Goal: Task Accomplishment & Management: Use online tool/utility

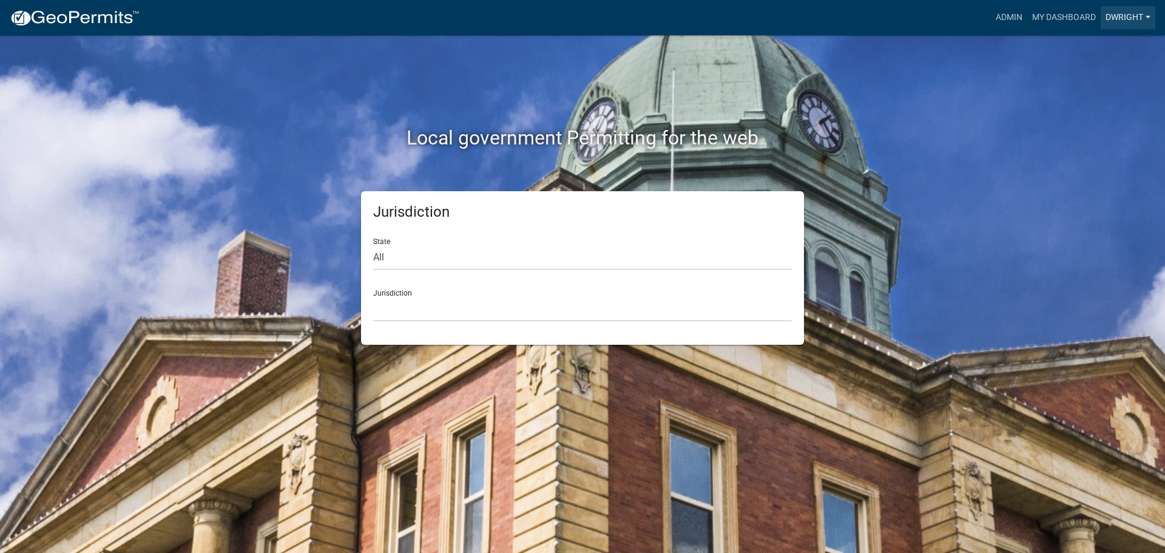
click at [1130, 16] on link "Dwright" at bounding box center [1127, 17] width 55 height 23
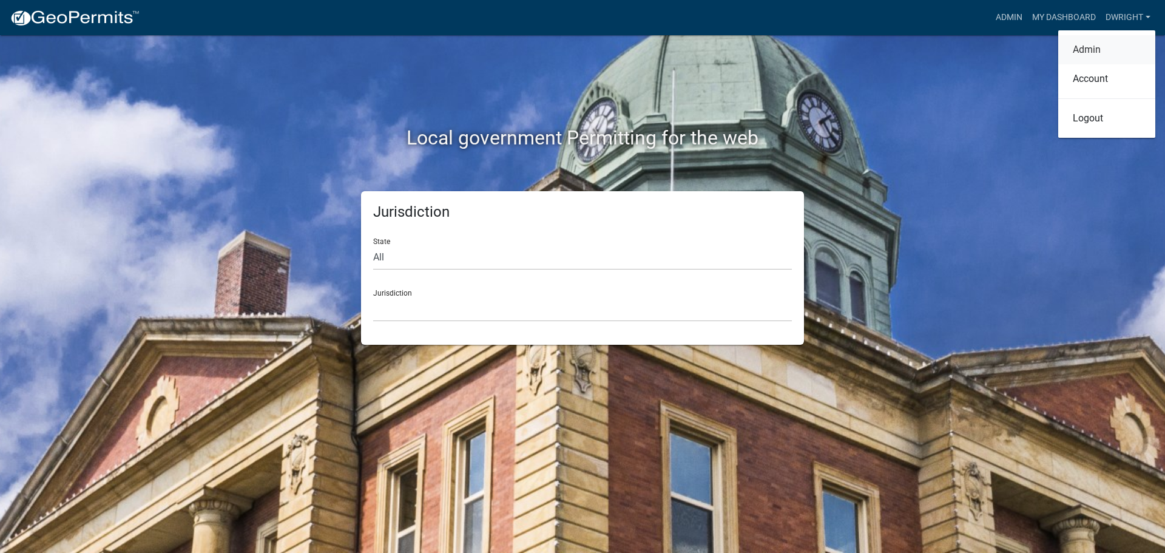
click at [1082, 47] on link "Admin" at bounding box center [1106, 49] width 97 height 29
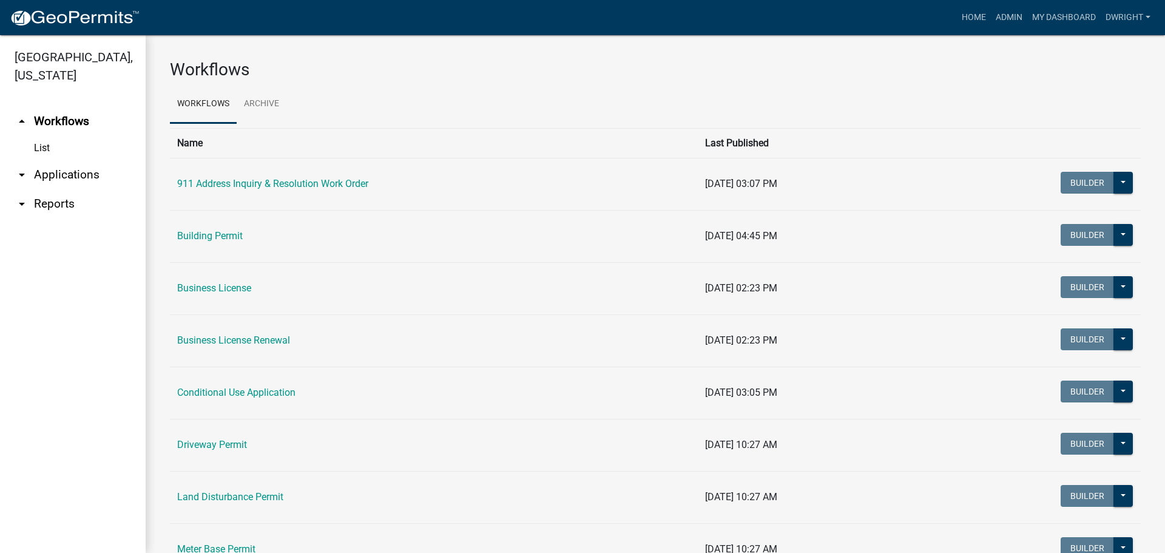
click at [61, 173] on link "arrow_drop_down Applications" at bounding box center [73, 174] width 146 height 29
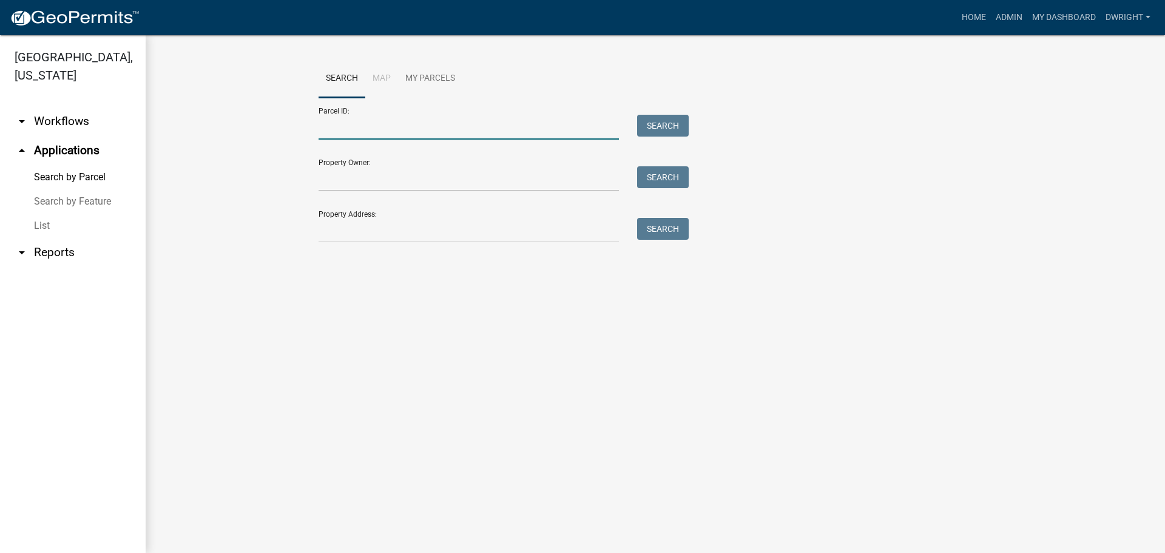
click at [422, 131] on input "Parcel ID:" at bounding box center [468, 127] width 300 height 25
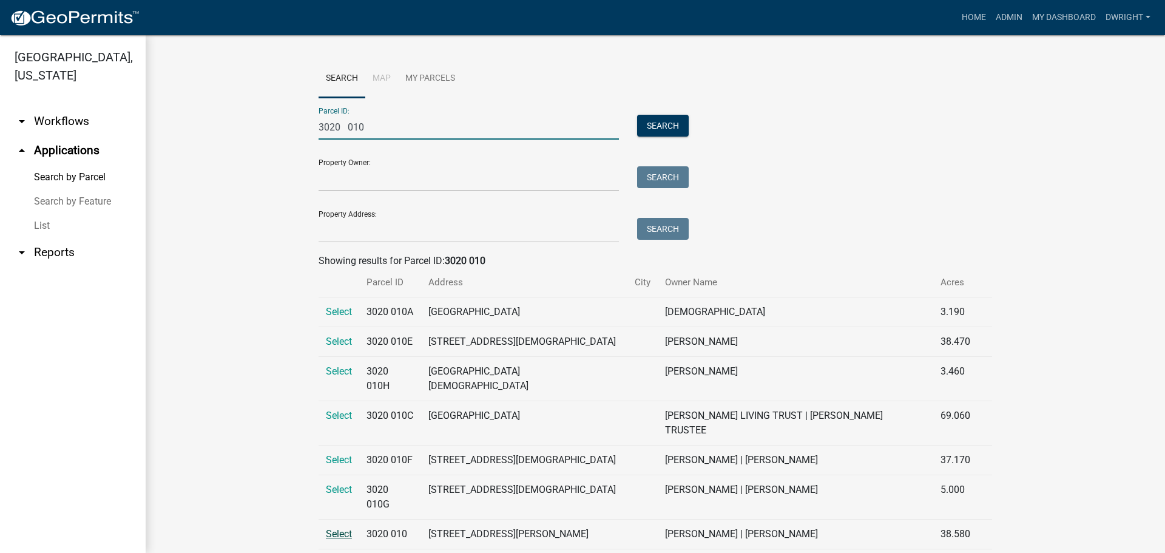
type input "3020 010"
click at [336, 528] on span "Select" at bounding box center [339, 534] width 26 height 12
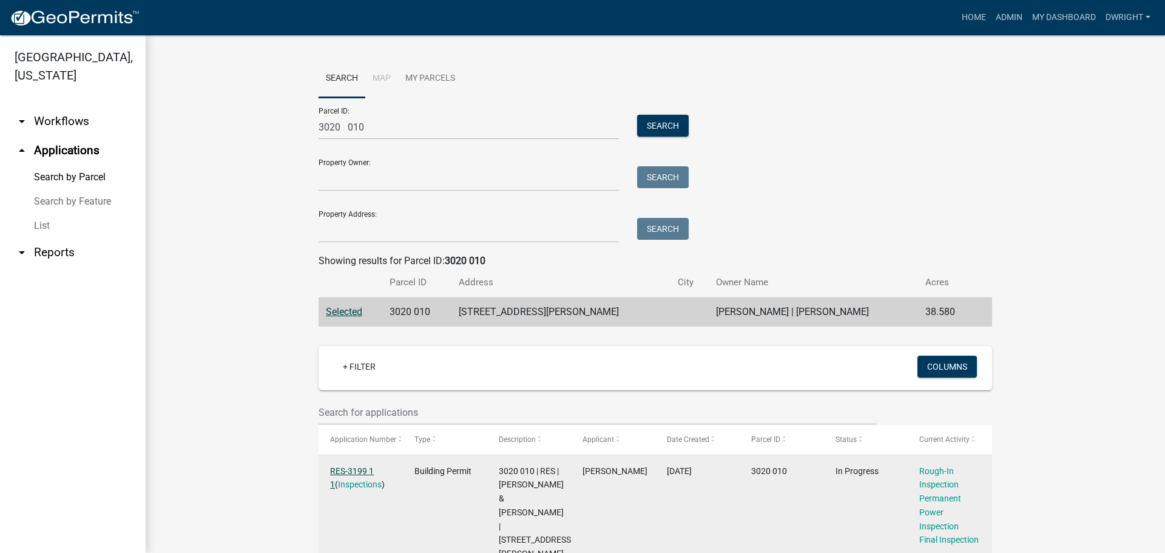
click at [356, 470] on link "RES-3199 1 1" at bounding box center [352, 478] width 44 height 24
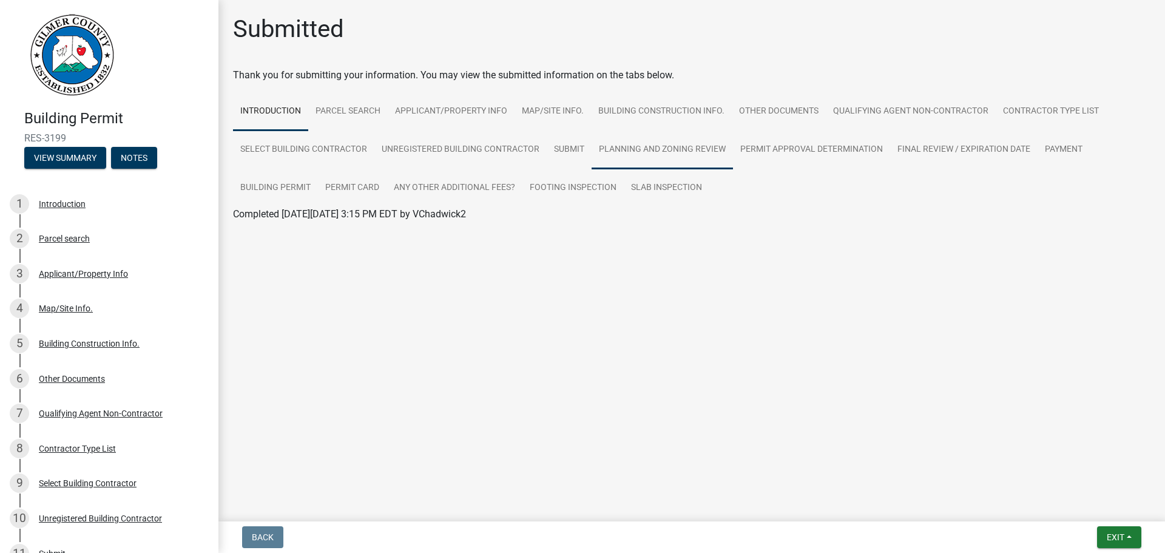
click at [650, 147] on link "Planning and Zoning Review" at bounding box center [661, 149] width 141 height 39
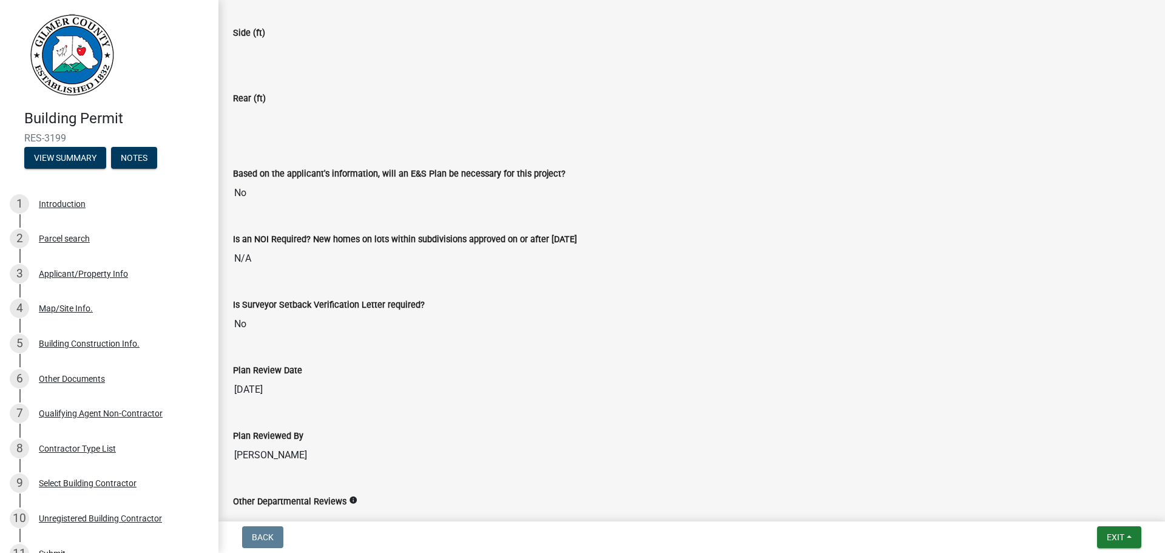
scroll to position [2572, 0]
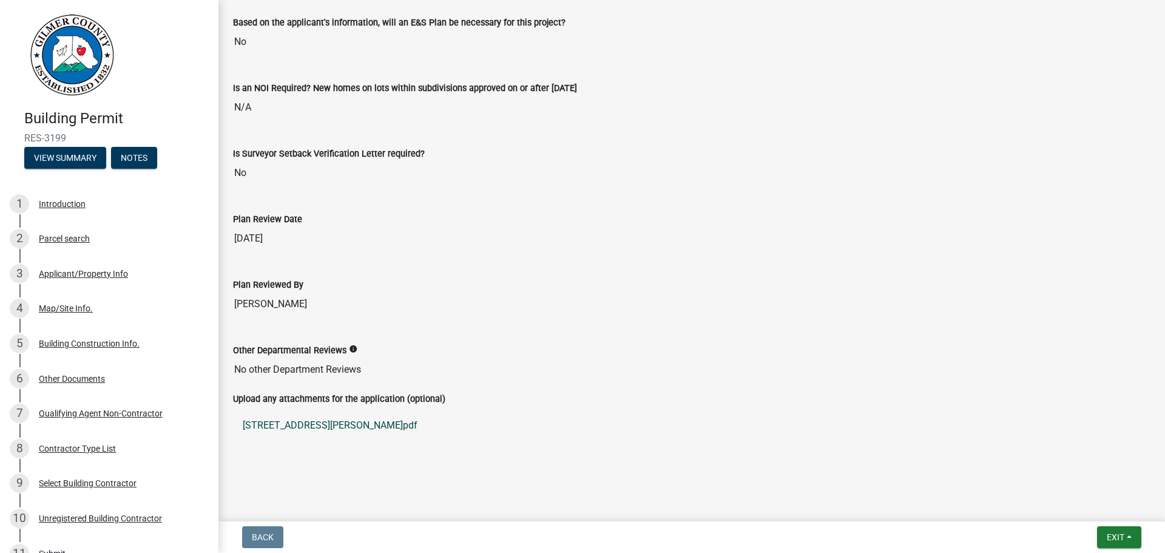
click at [334, 420] on link "[STREET_ADDRESS][PERSON_NAME]pdf" at bounding box center [691, 425] width 917 height 29
